Goal: Complete application form

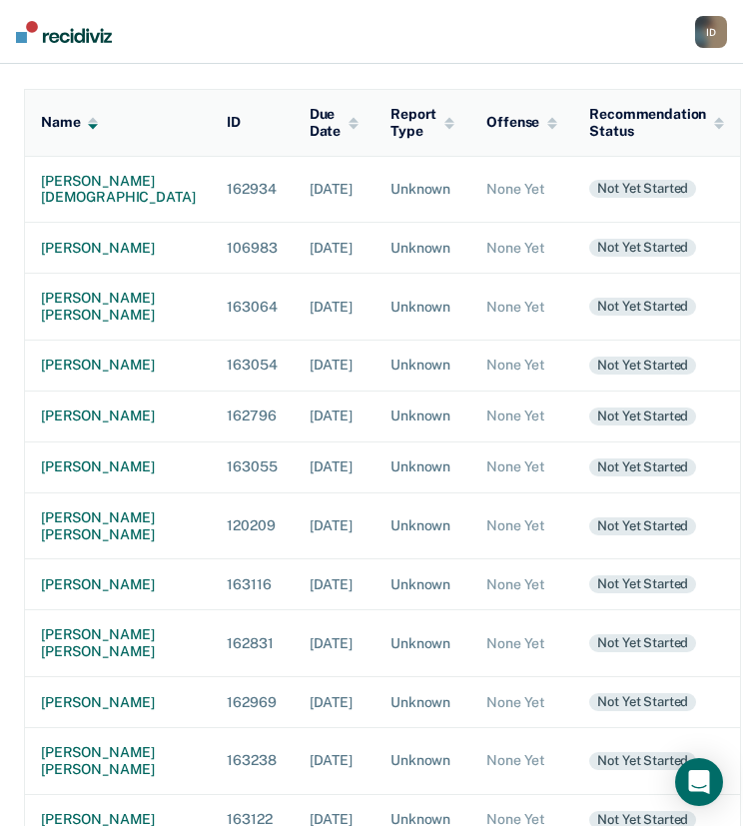
scroll to position [219, 0]
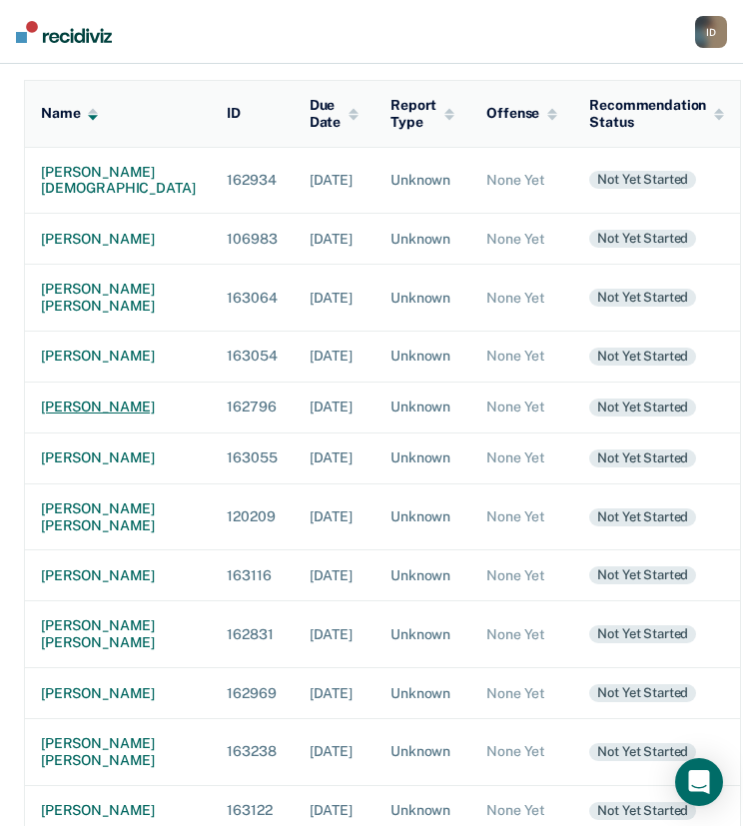
click at [80, 415] on div "[PERSON_NAME]" at bounding box center [118, 406] width 154 height 17
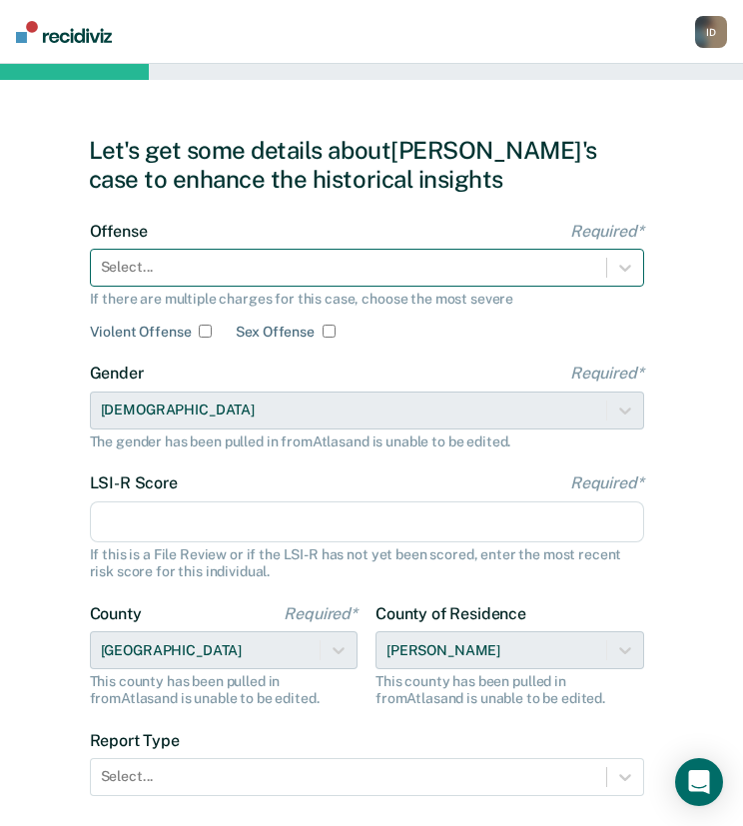
click at [449, 266] on div at bounding box center [348, 267] width 495 height 21
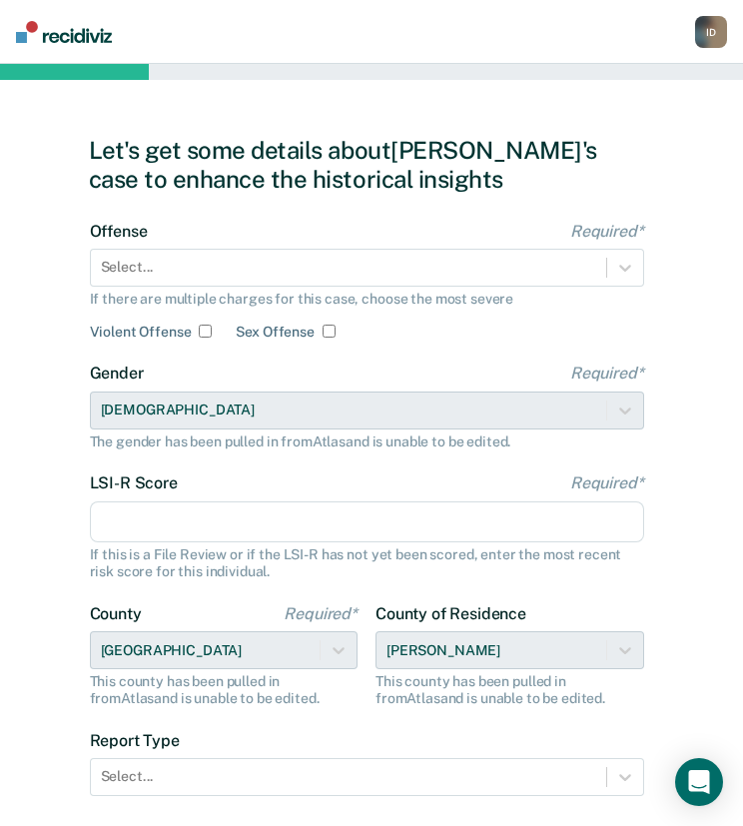
click at [228, 296] on div "If there are multiple charges for this case, choose the most severe" at bounding box center [367, 299] width 554 height 17
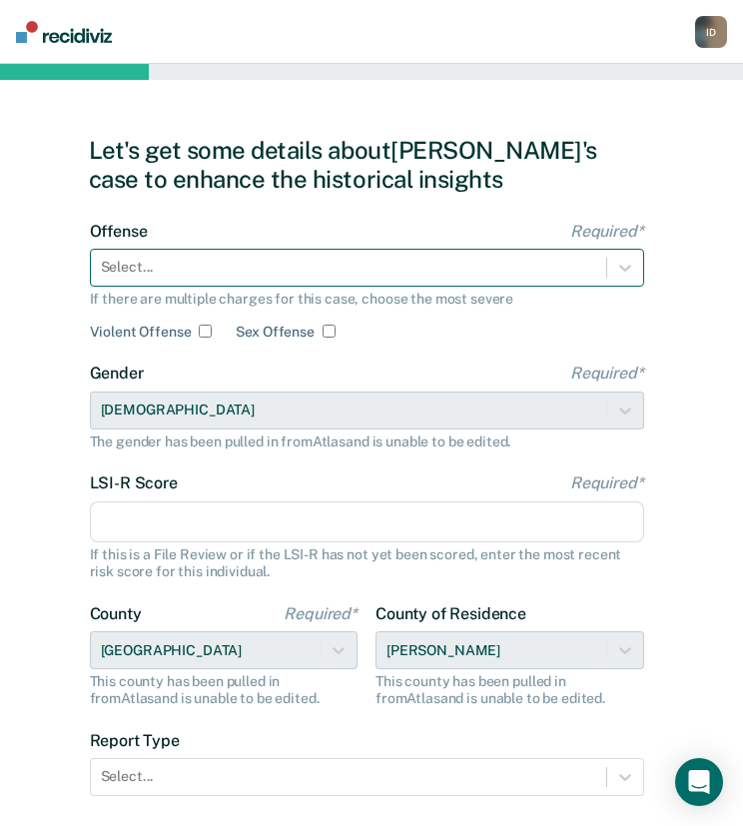
click at [248, 275] on div at bounding box center [348, 267] width 495 height 21
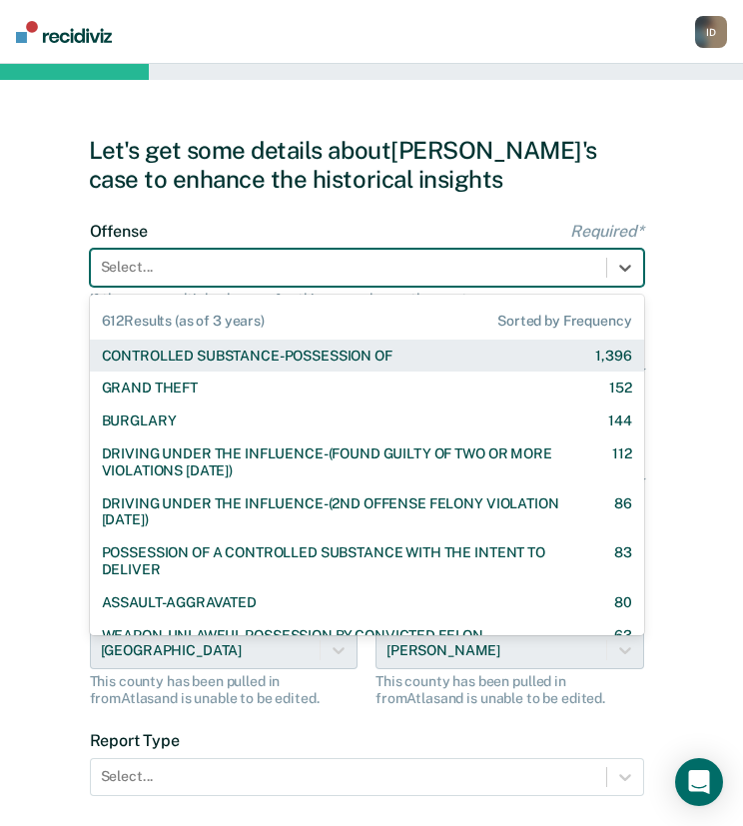
click at [253, 354] on div "CONTROLLED SUBSTANCE-POSSESSION OF" at bounding box center [247, 356] width 291 height 17
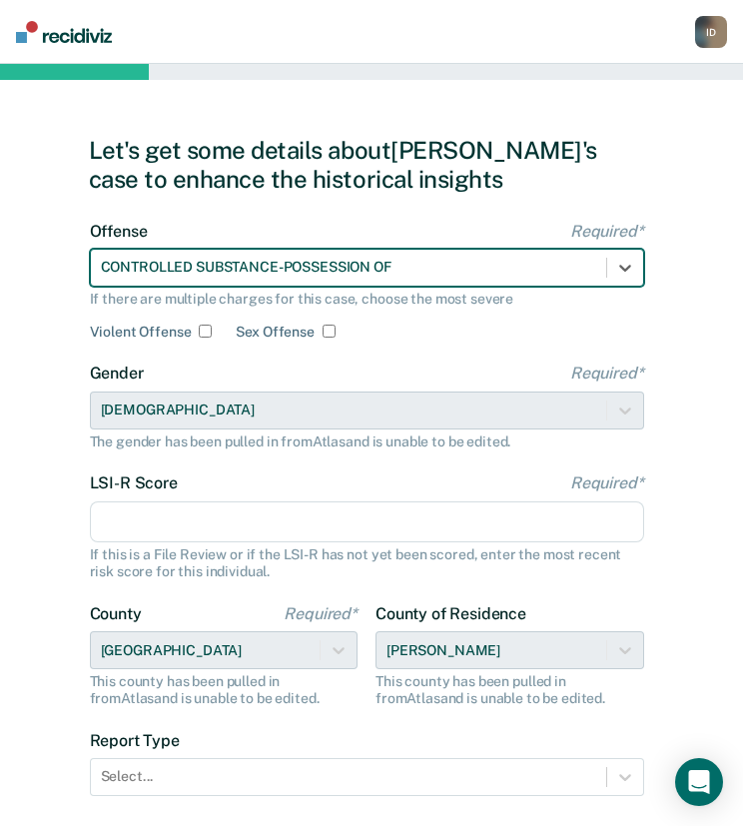
click at [222, 510] on input "LSI-R Score Required*" at bounding box center [367, 522] width 554 height 42
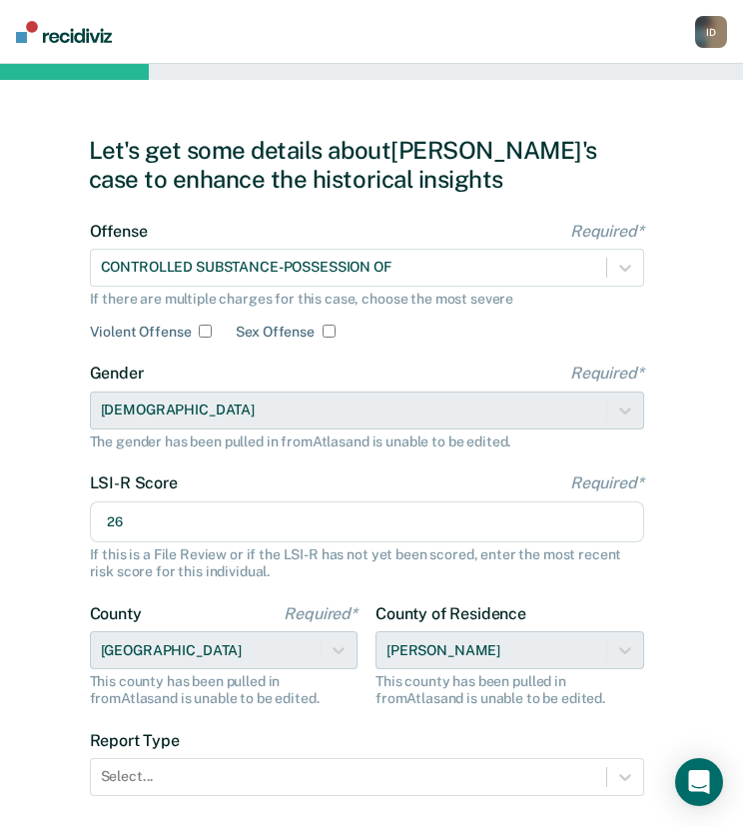
scroll to position [137, 0]
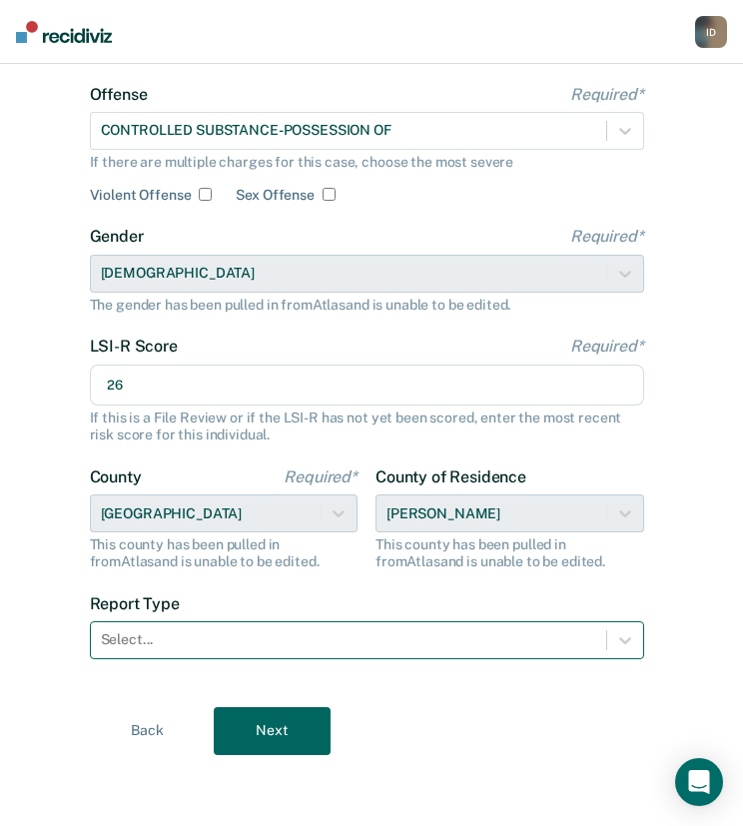
type input "26"
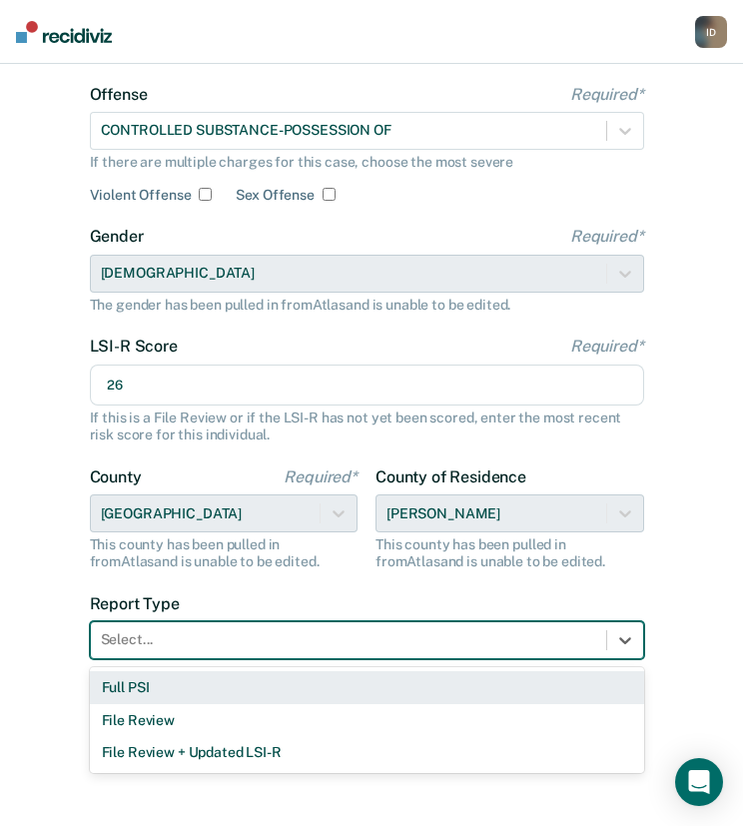
click at [423, 637] on div at bounding box center [348, 639] width 495 height 21
click at [369, 691] on div "Full PSI" at bounding box center [367, 687] width 554 height 33
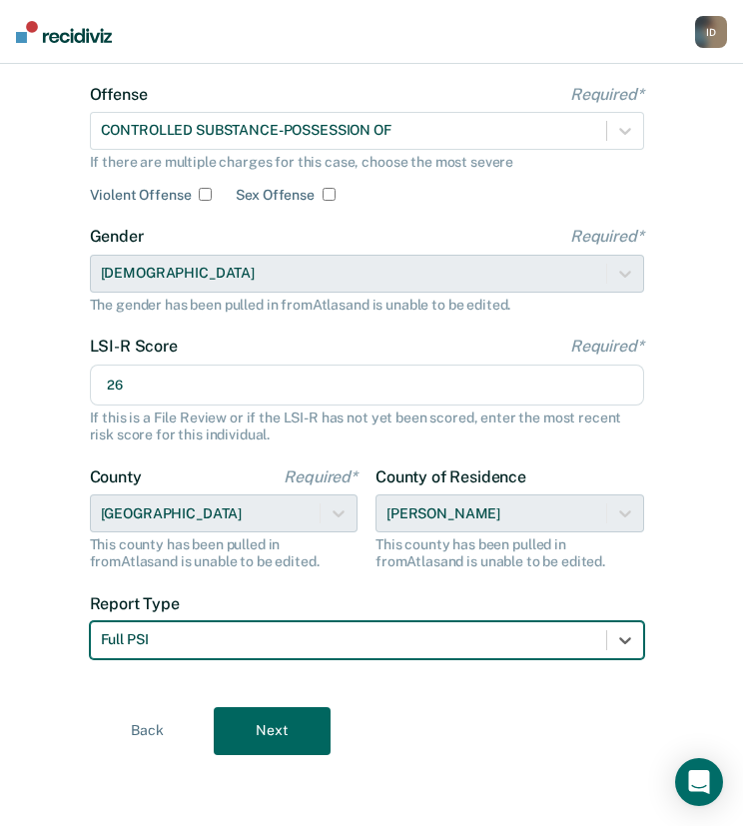
click at [266, 726] on button "Next" at bounding box center [272, 731] width 117 height 48
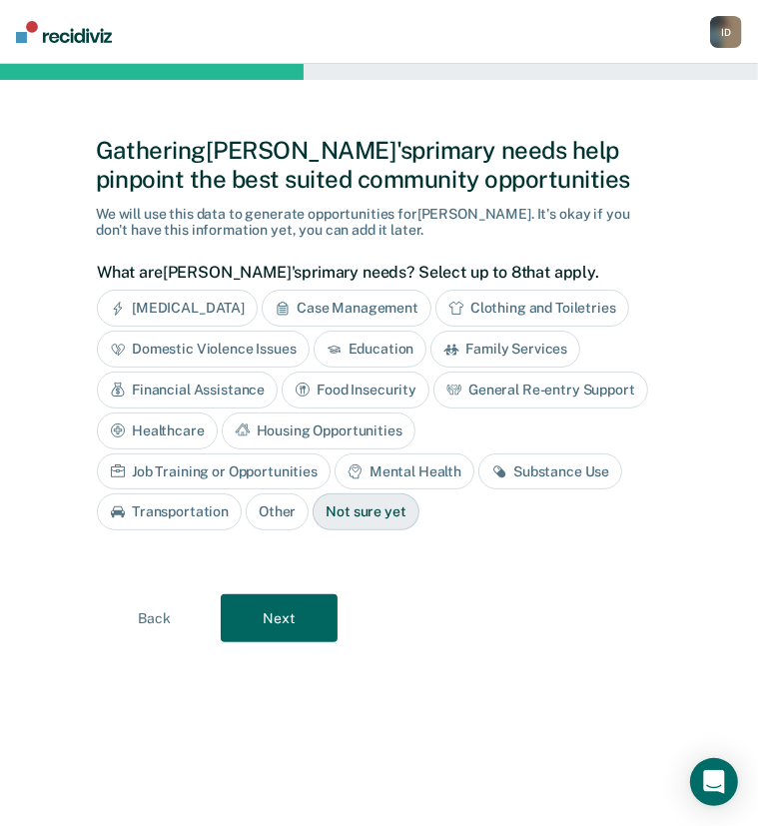
click at [478, 466] on div "Substance Use" at bounding box center [550, 471] width 144 height 37
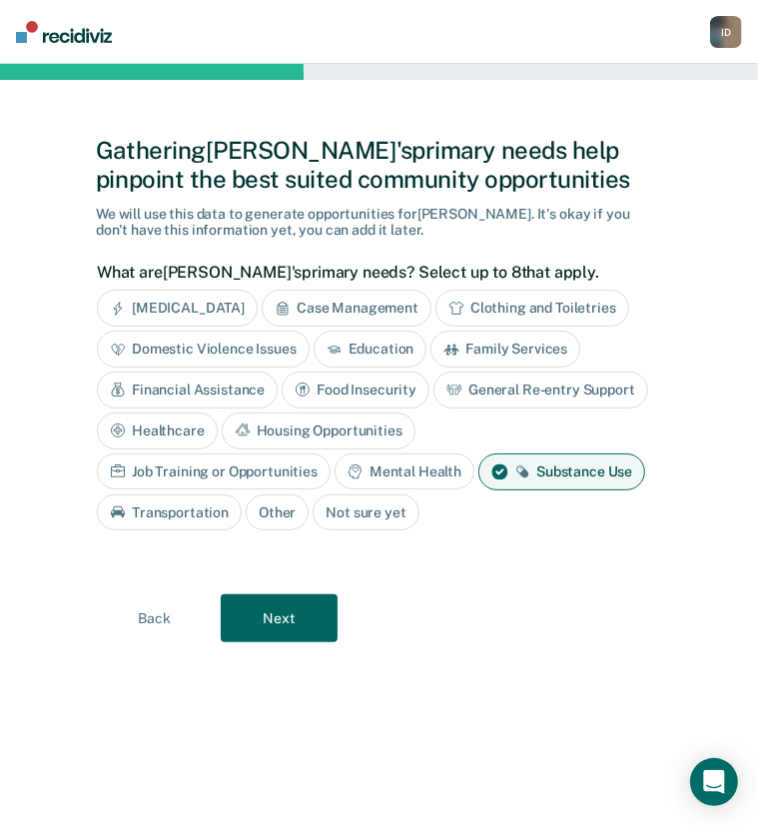
click at [270, 606] on button "Next" at bounding box center [279, 618] width 117 height 48
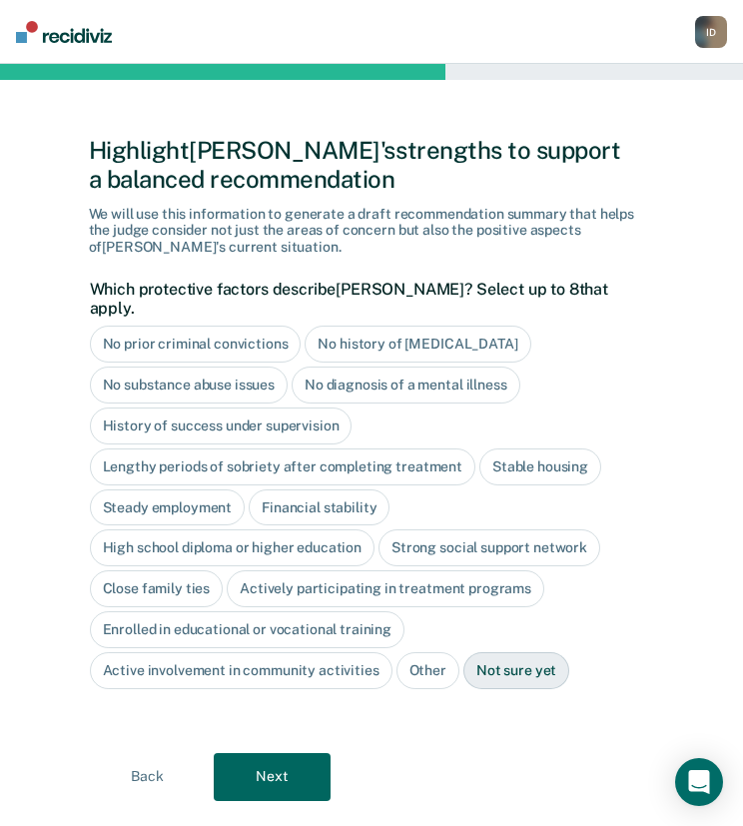
click at [181, 570] on div "Close family ties" at bounding box center [157, 588] width 134 height 37
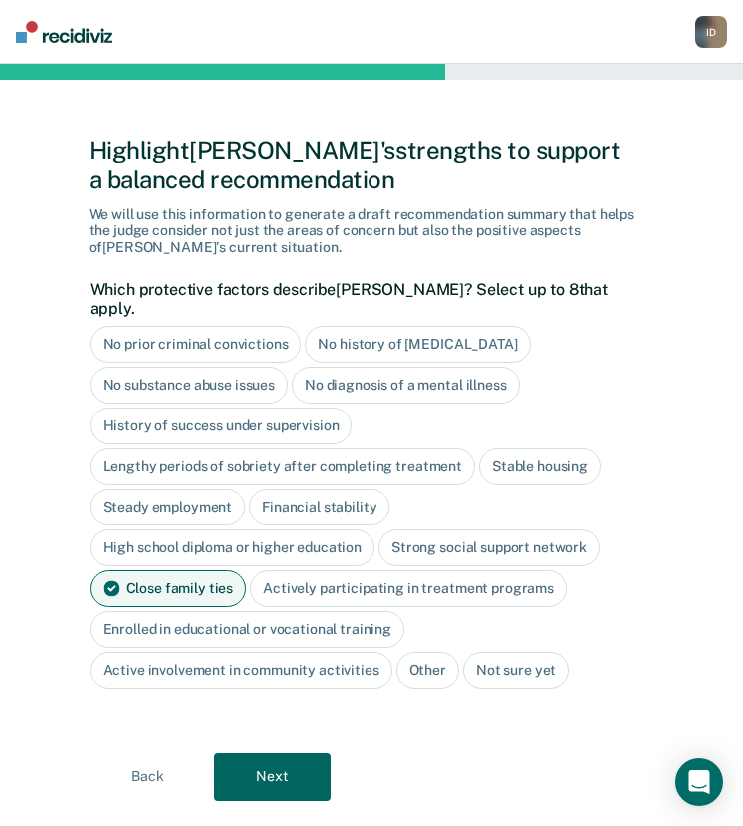
click at [291, 753] on button "Next" at bounding box center [272, 777] width 117 height 48
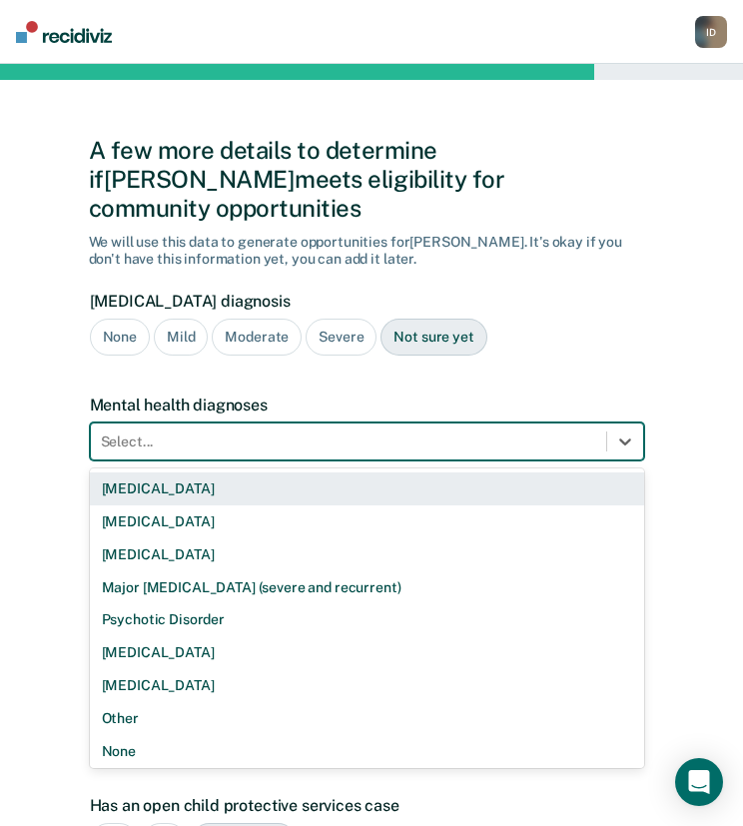
click at [176, 431] on div at bounding box center [348, 441] width 495 height 21
click at [172, 472] on div "[MEDICAL_DATA]" at bounding box center [367, 488] width 554 height 33
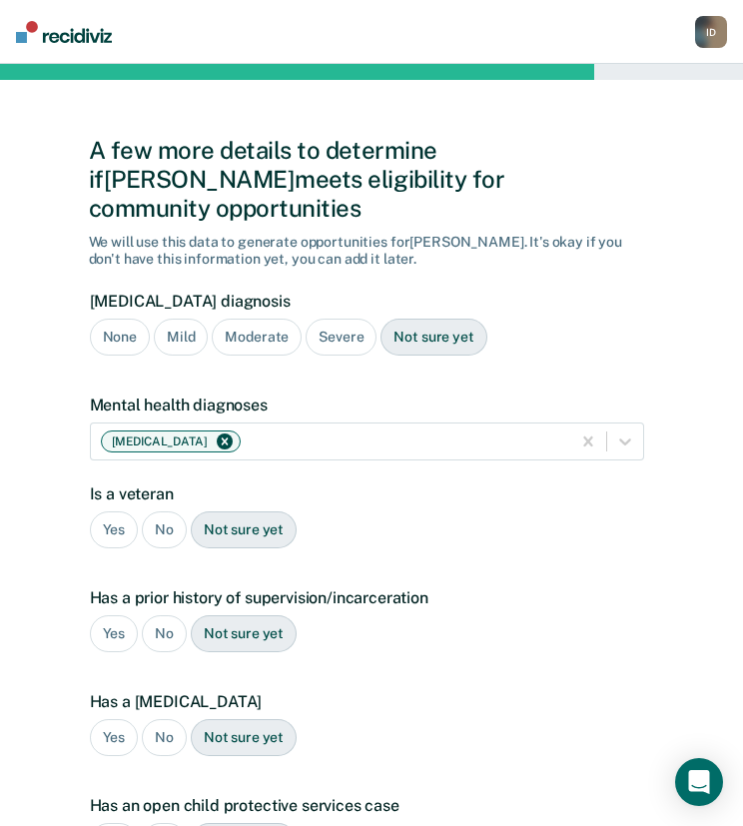
click at [150, 511] on div "No" at bounding box center [164, 529] width 45 height 37
click at [112, 615] on div "Yes" at bounding box center [114, 633] width 49 height 37
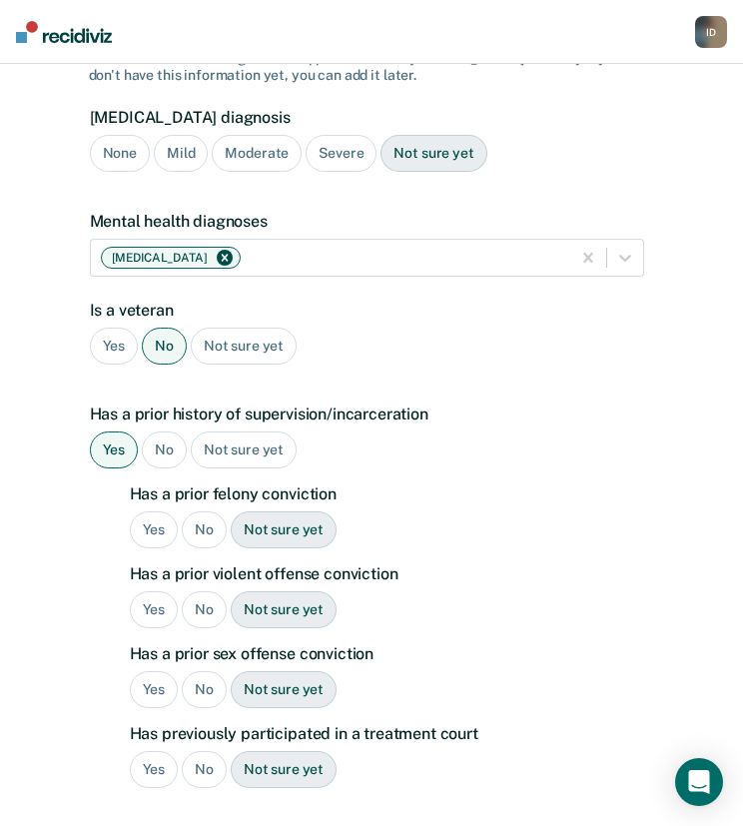
scroll to position [215, 0]
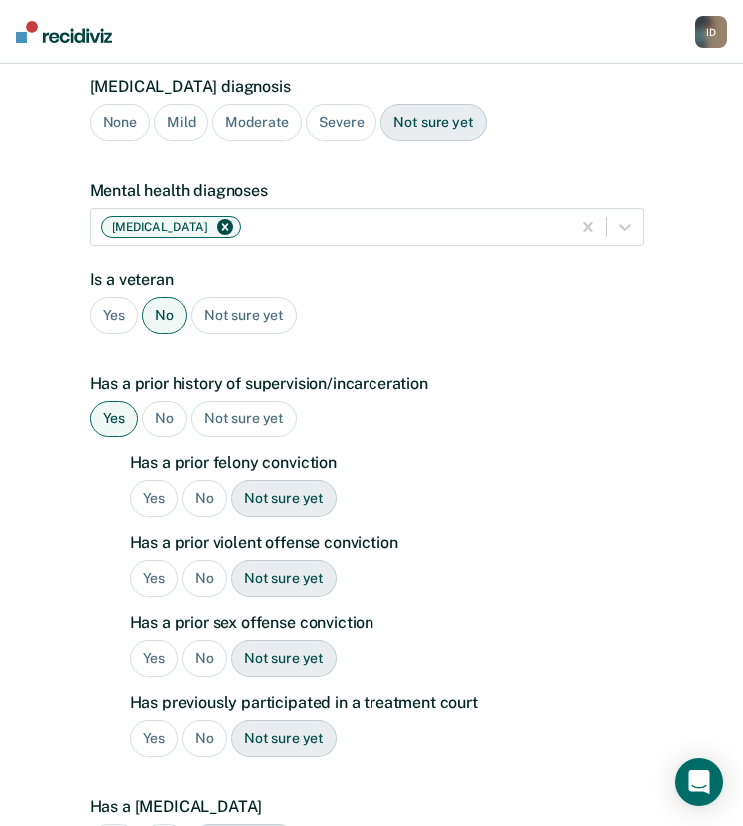
click at [193, 480] on div "No" at bounding box center [204, 498] width 45 height 37
click at [196, 560] on div "No" at bounding box center [204, 578] width 45 height 37
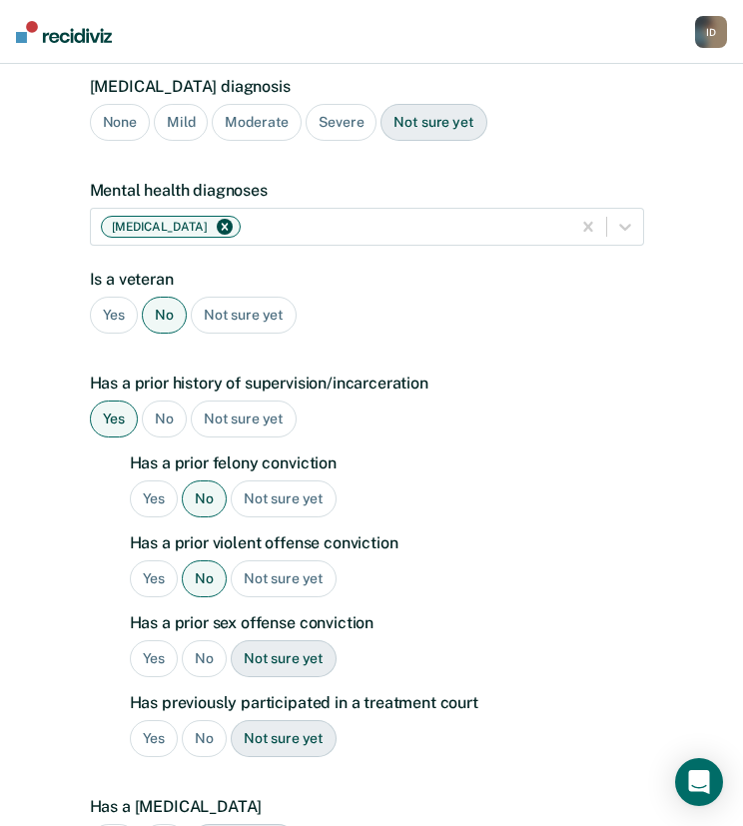
click at [200, 640] on div "No" at bounding box center [204, 658] width 45 height 37
click at [157, 640] on div "Yes" at bounding box center [154, 658] width 49 height 37
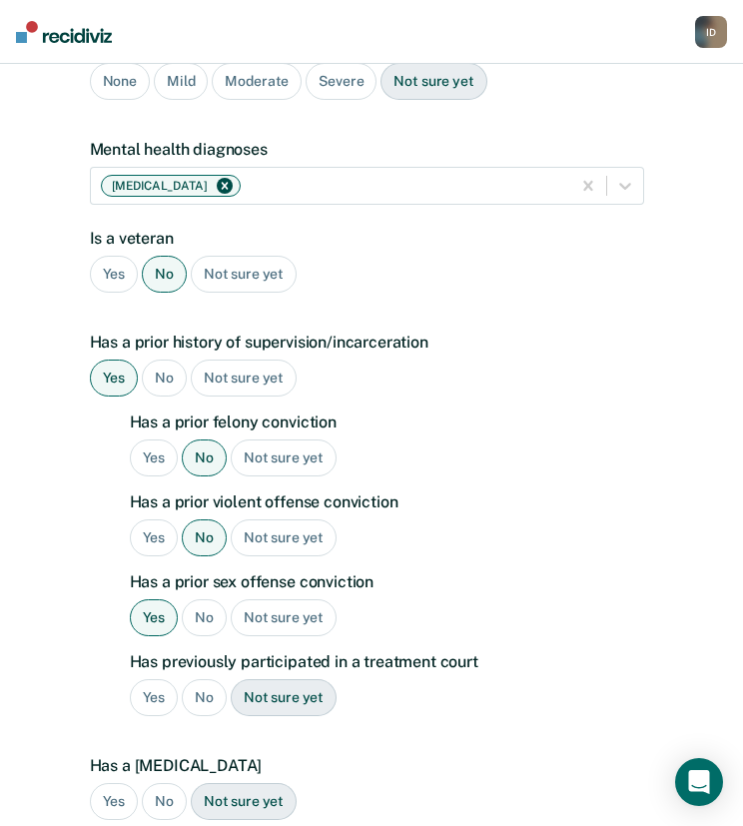
scroll to position [260, 0]
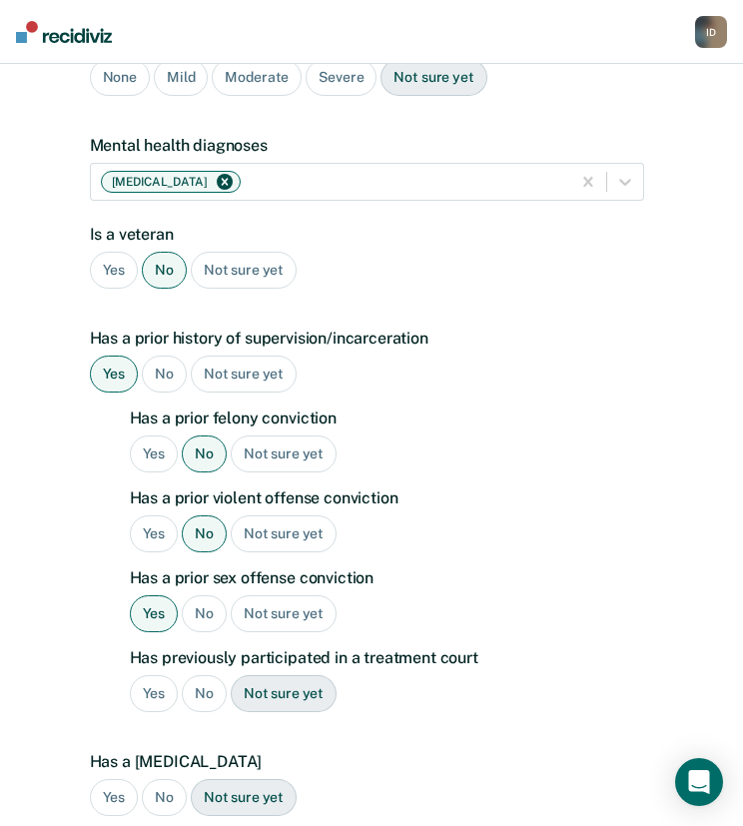
click at [209, 595] on div "No" at bounding box center [204, 613] width 45 height 37
click at [197, 675] on div "No" at bounding box center [204, 693] width 45 height 37
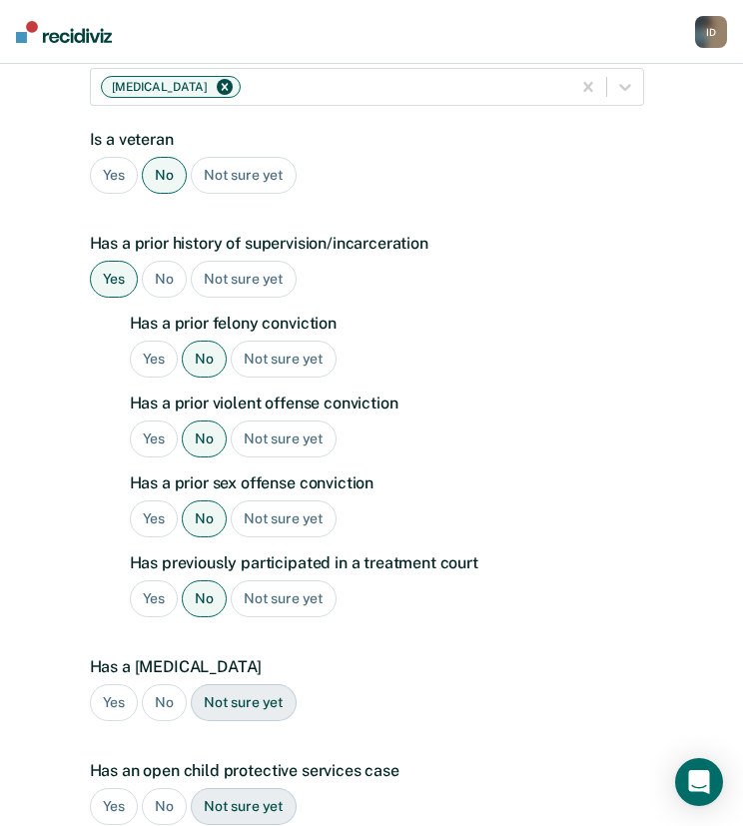
scroll to position [356, 0]
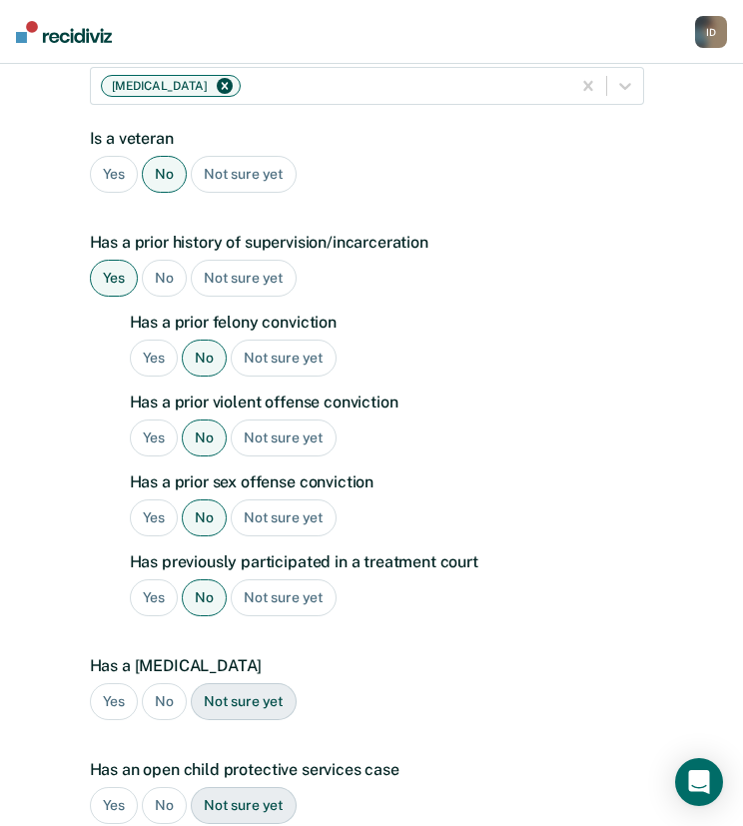
click at [156, 683] on div "No" at bounding box center [164, 701] width 45 height 37
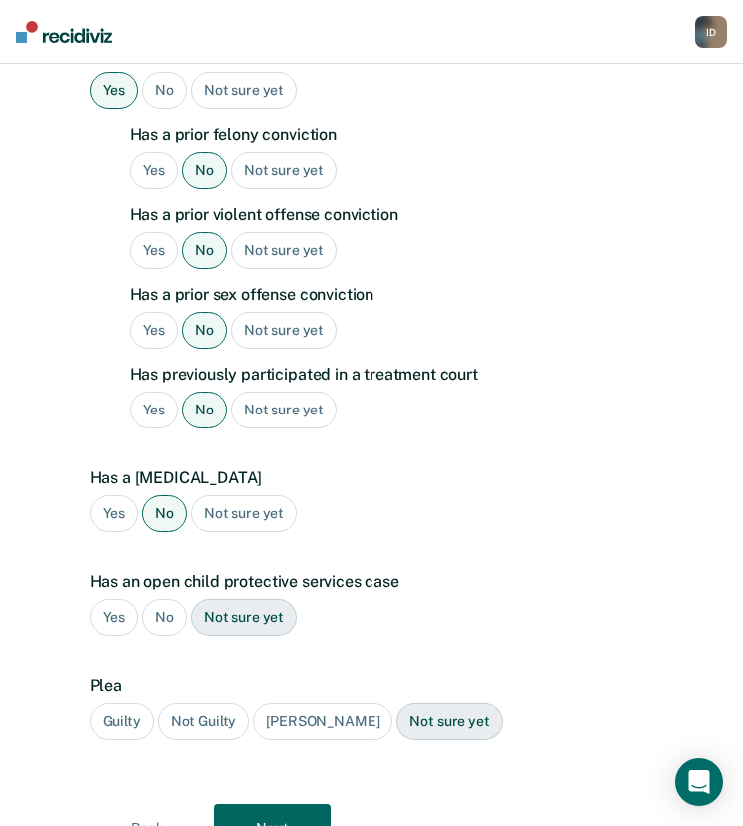
scroll to position [547, 0]
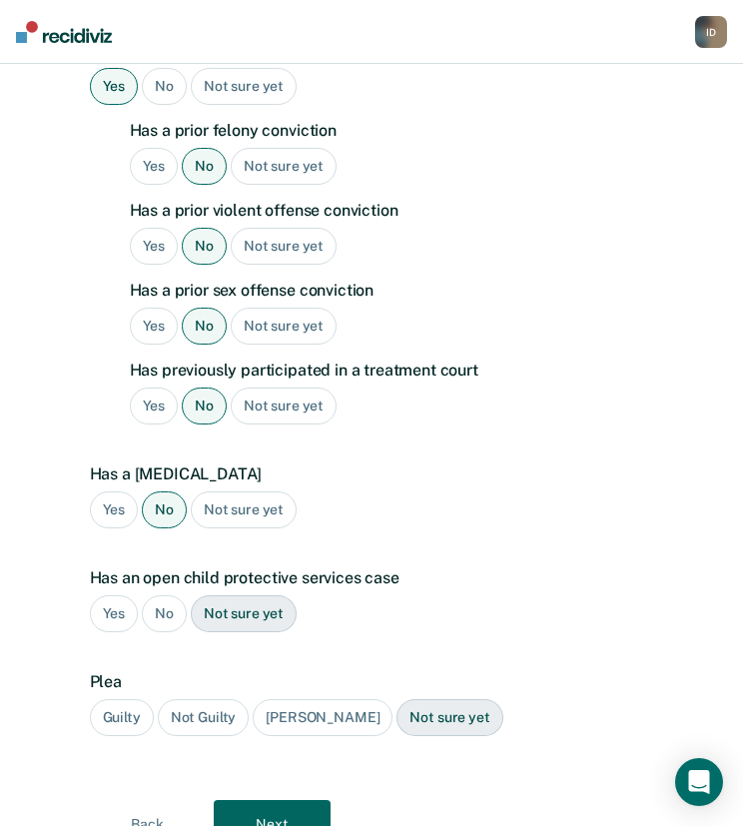
click at [159, 595] on div "No" at bounding box center [164, 613] width 45 height 37
click at [127, 699] on div "Guilty" at bounding box center [122, 717] width 64 height 37
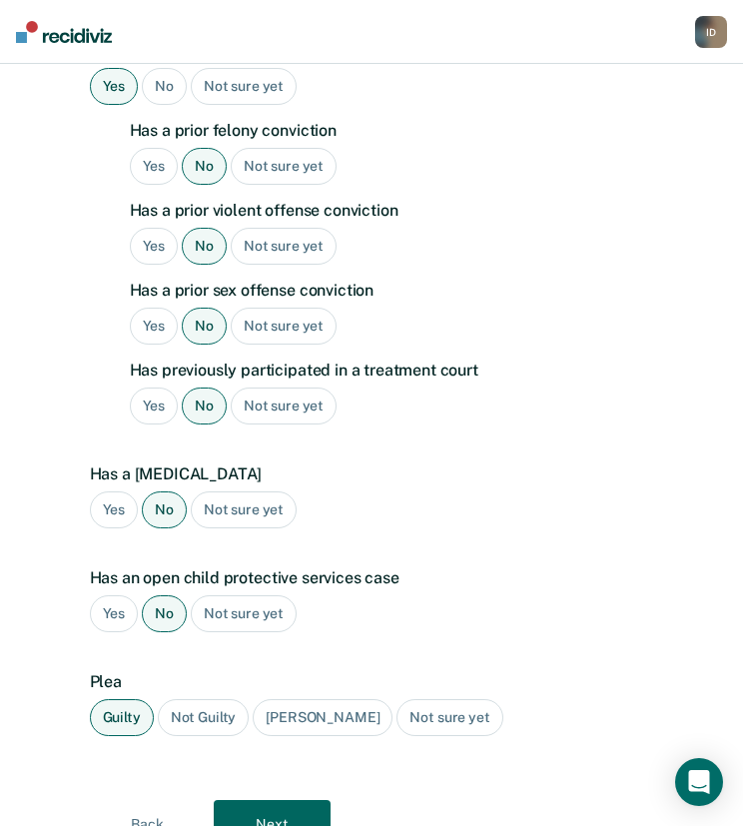
click at [300, 800] on button "Next" at bounding box center [272, 824] width 117 height 48
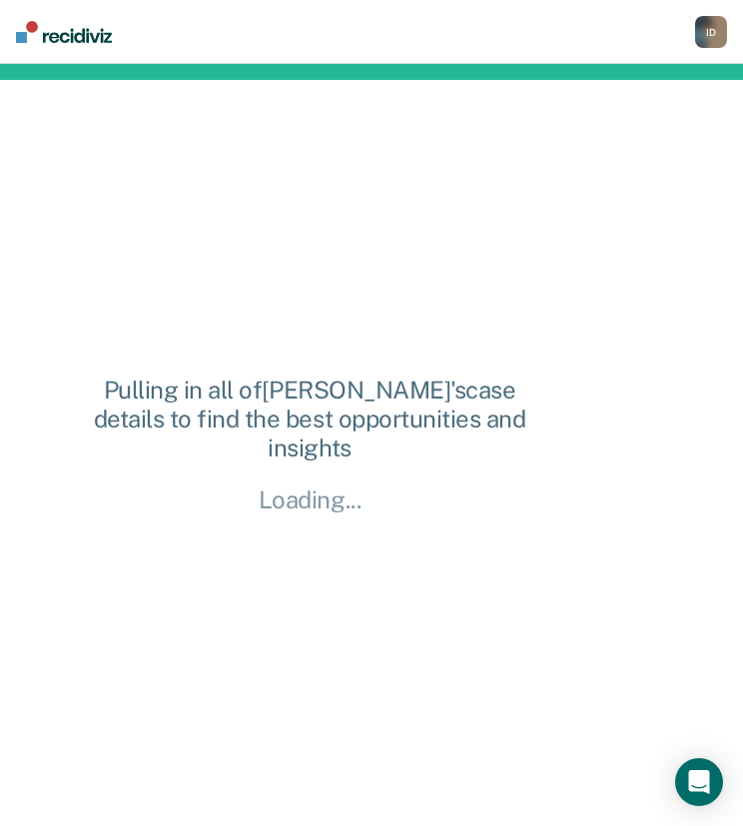
scroll to position [0, 0]
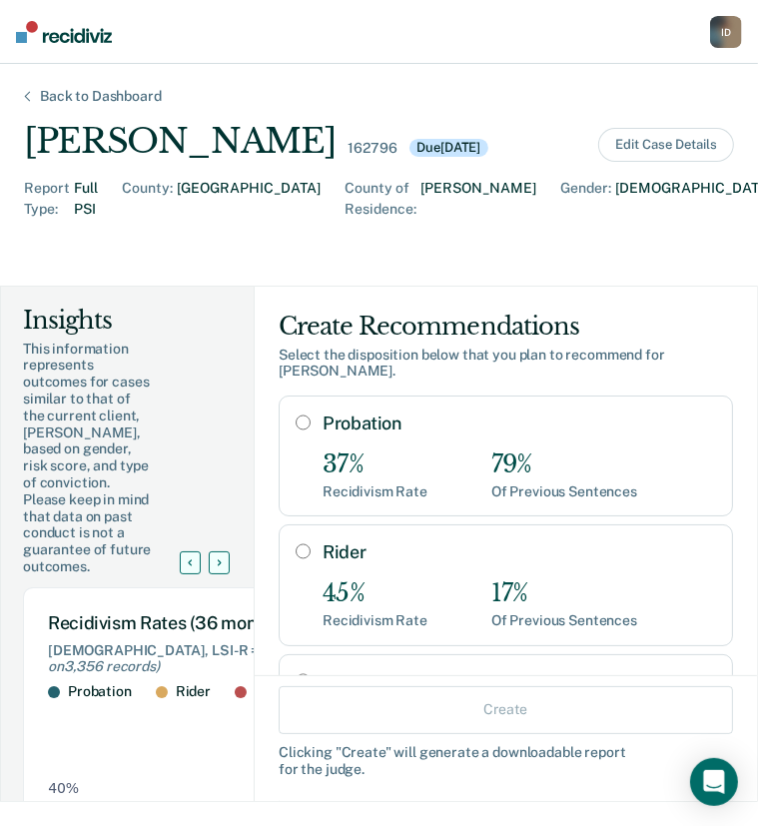
click at [296, 414] on input "Probation" at bounding box center [303, 422] width 15 height 16
radio input "true"
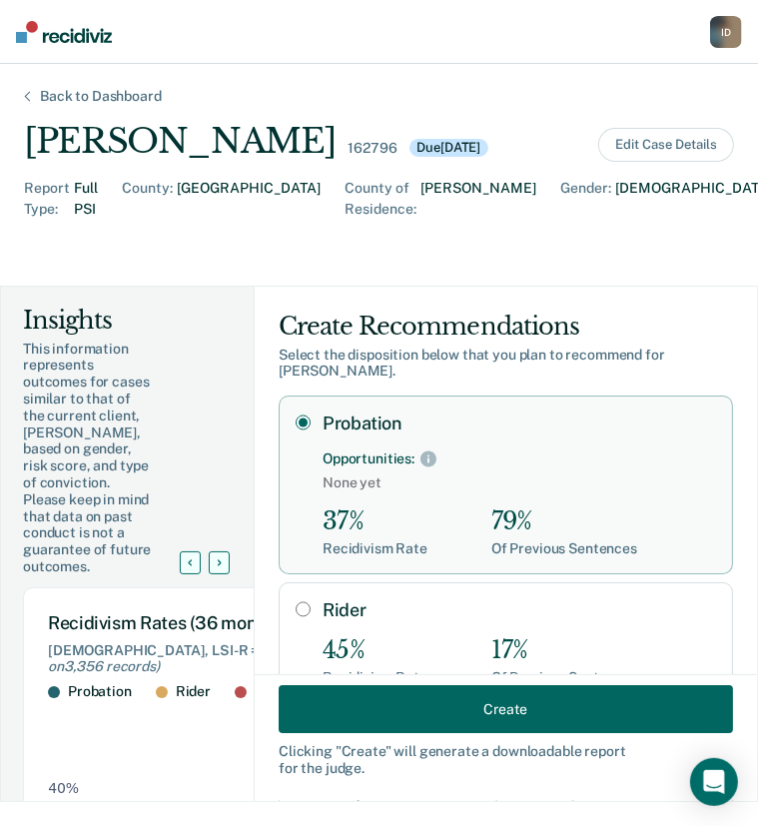
click at [487, 712] on button "Create" at bounding box center [506, 709] width 454 height 48
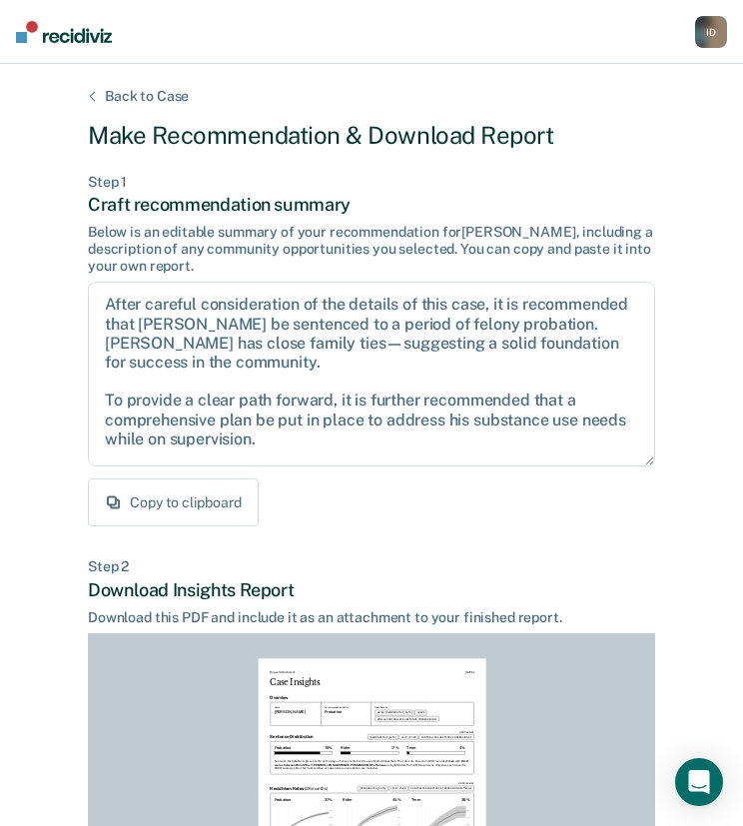
scroll to position [312, 0]
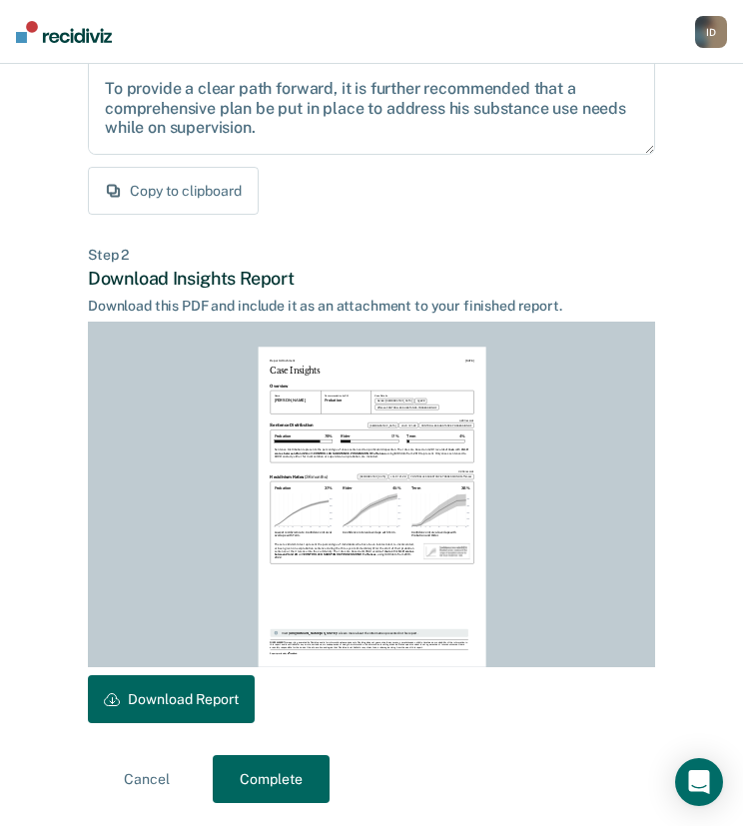
click at [173, 717] on button "Download Report" at bounding box center [171, 699] width 167 height 48
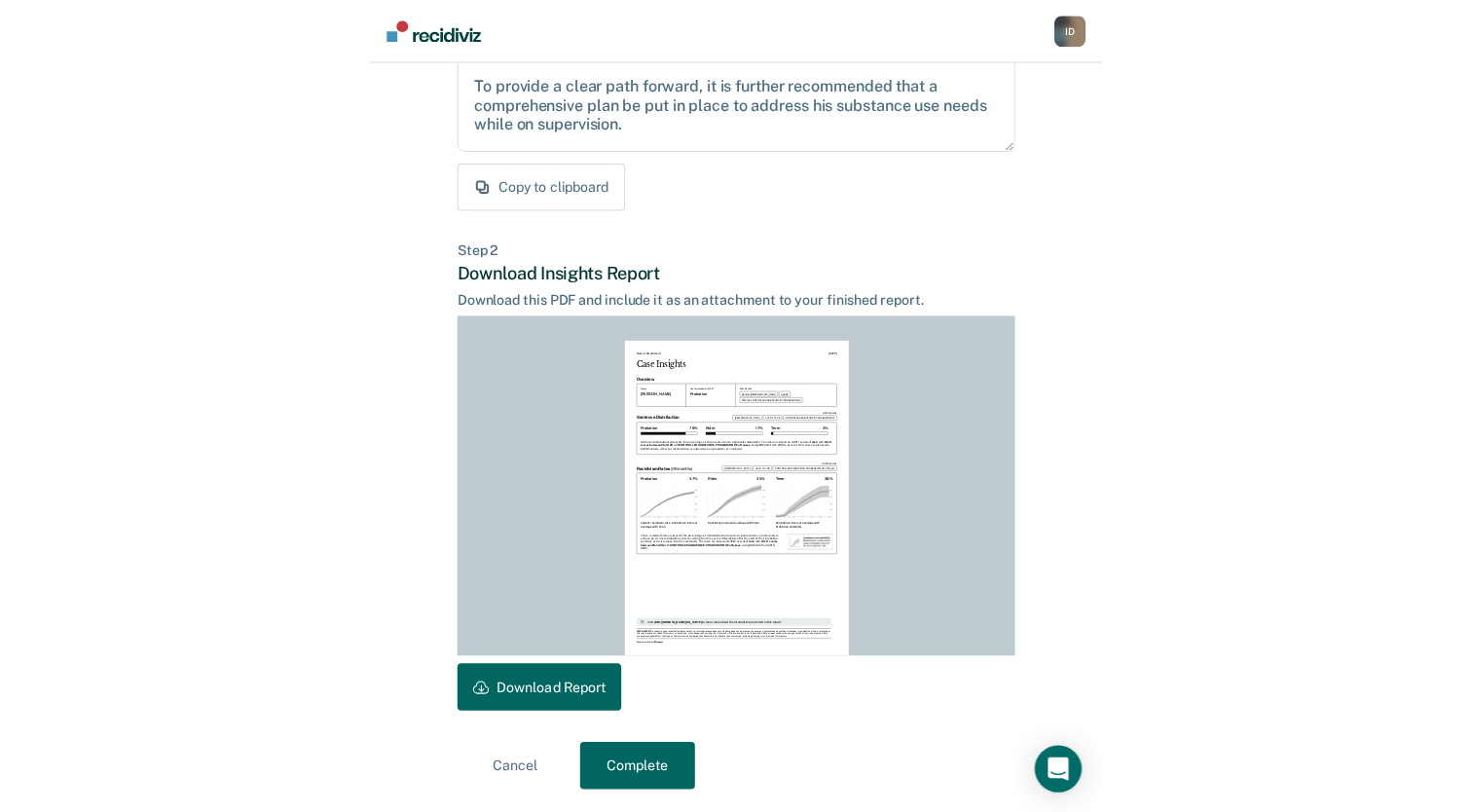
scroll to position [0, 0]
